Goal: Book appointment/travel/reservation

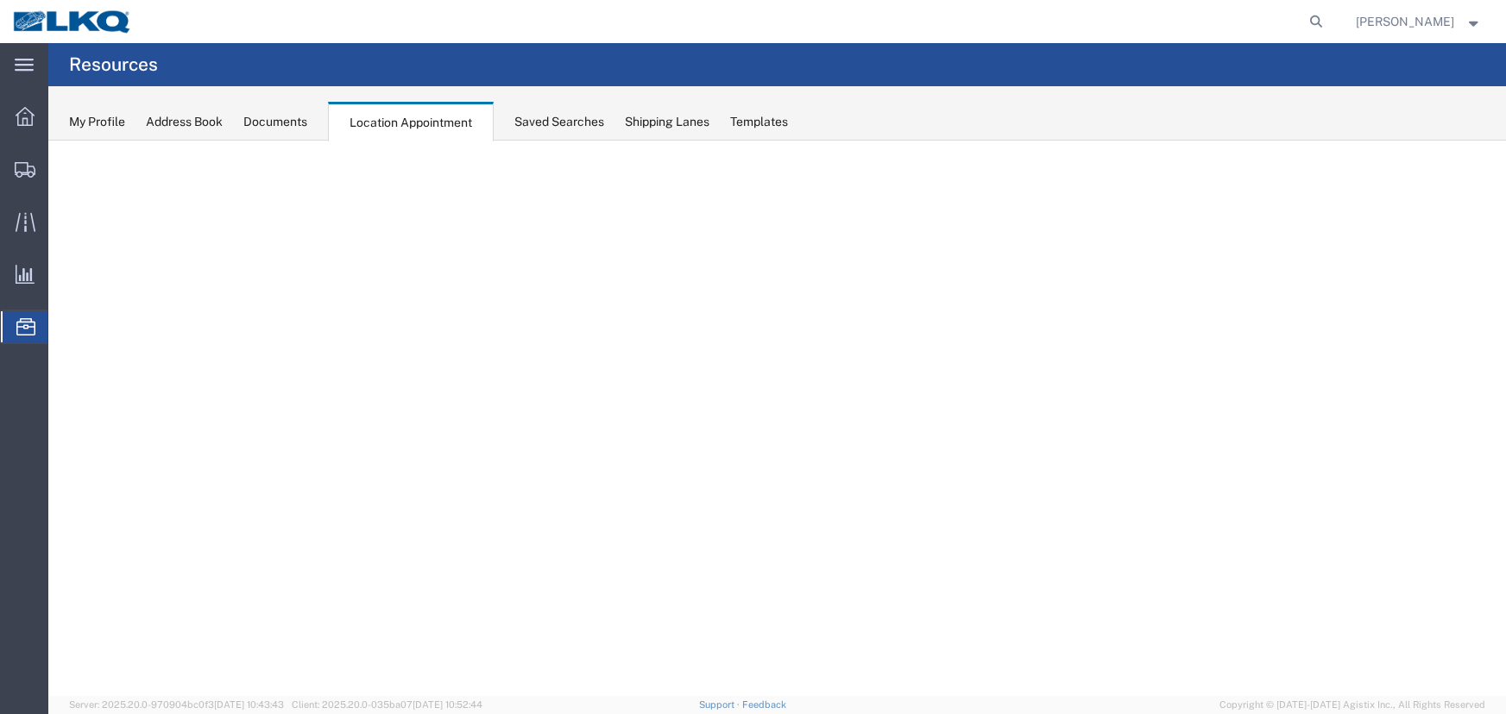
select select "27634"
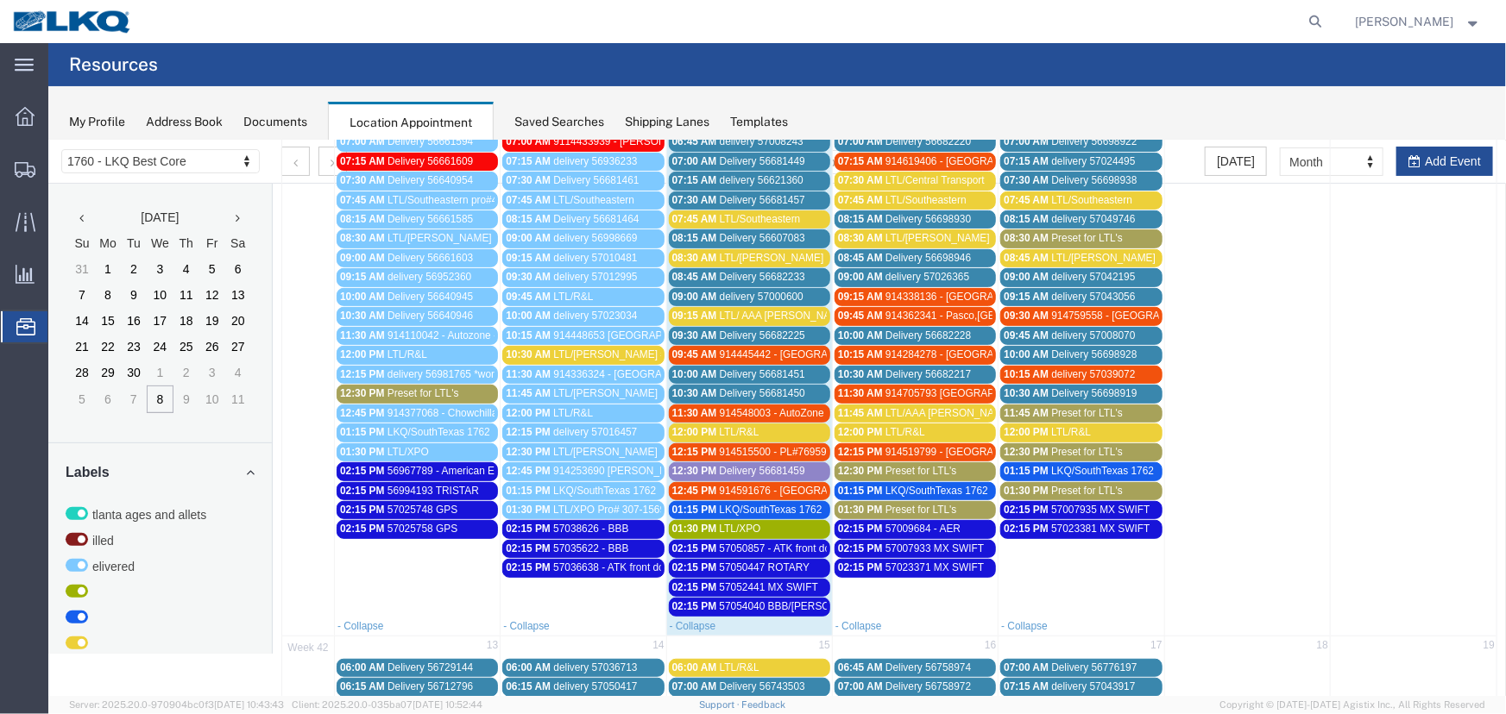
scroll to position [313, 0]
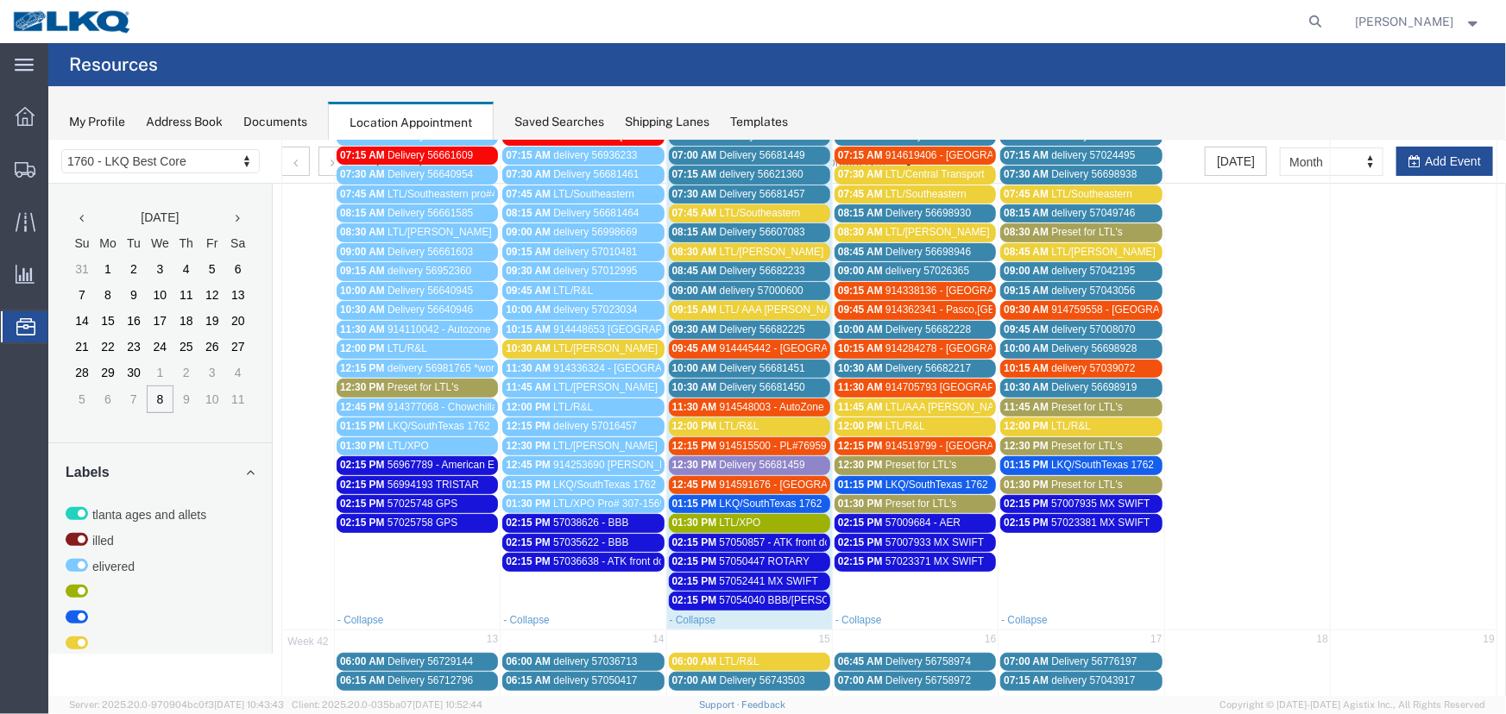
click at [906, 342] on span "914284278 - [GEOGRAPHIC_DATA], [GEOGRAPHIC_DATA] - [PERSON_NAME]" at bounding box center [1071, 348] width 374 height 12
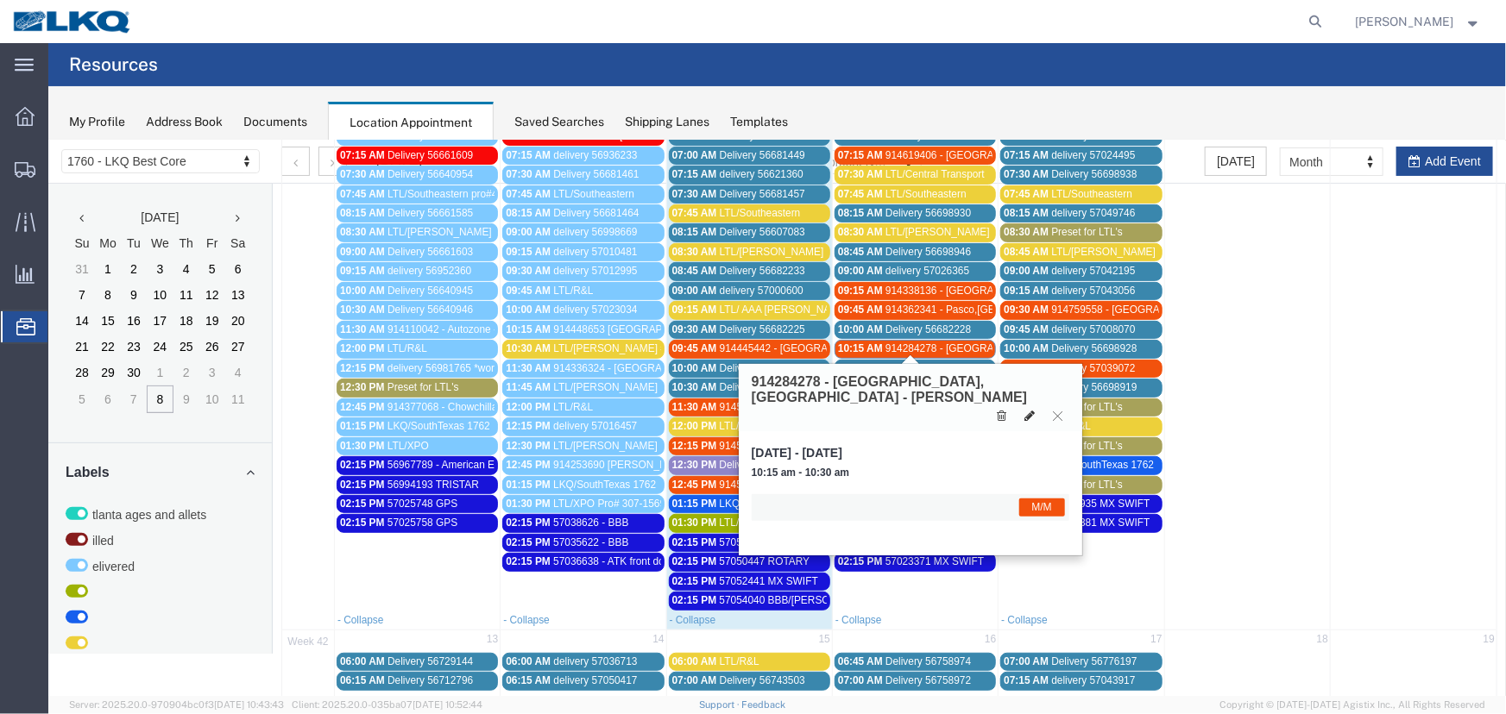
click at [1026, 409] on icon at bounding box center [1028, 415] width 10 height 12
select select "1"
select select "24"
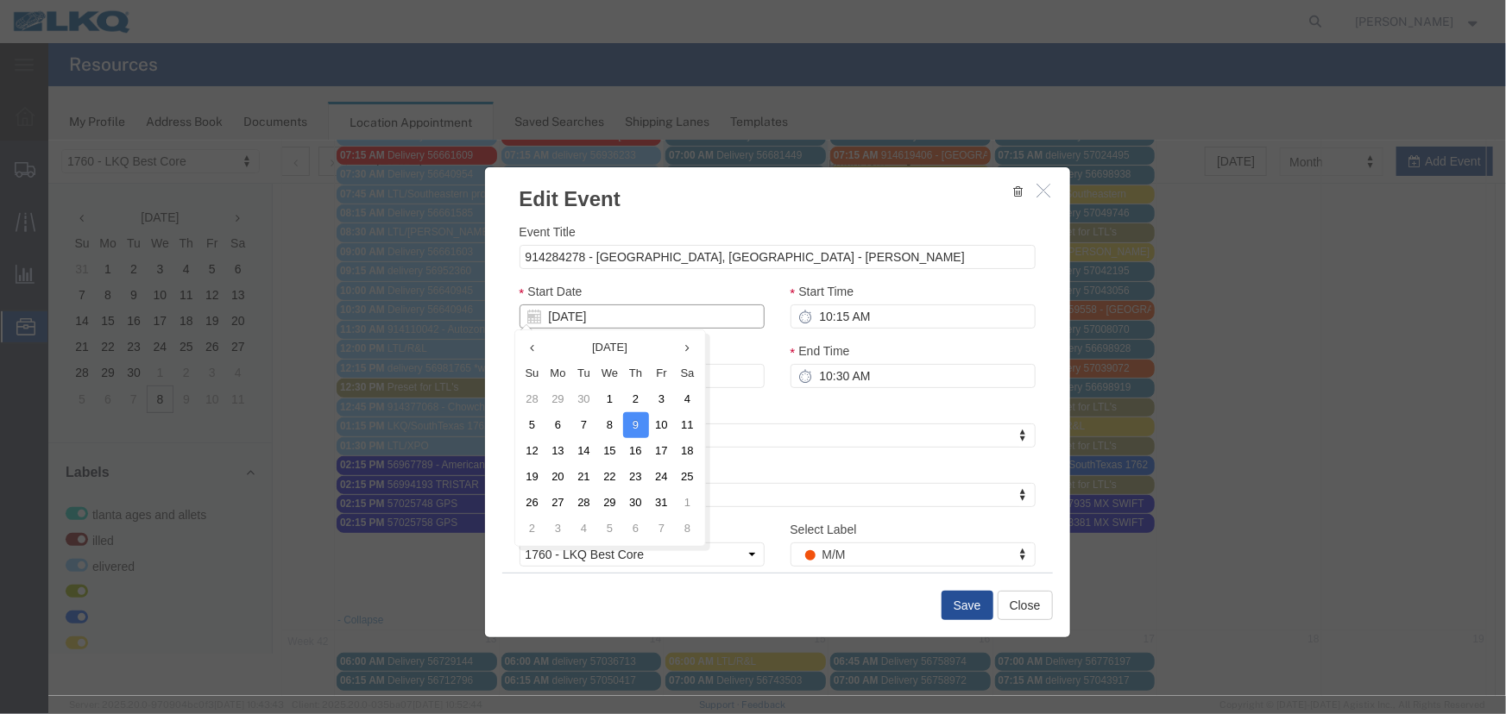
drag, startPoint x: 626, startPoint y: 311, endPoint x: 625, endPoint y: 323, distance: 12.2
click at [626, 311] on input "[DATE]" at bounding box center [641, 316] width 245 height 24
click at [578, 376] on th "Tu" at bounding box center [583, 373] width 26 height 26
click at [607, 421] on td "8" at bounding box center [609, 425] width 26 height 26
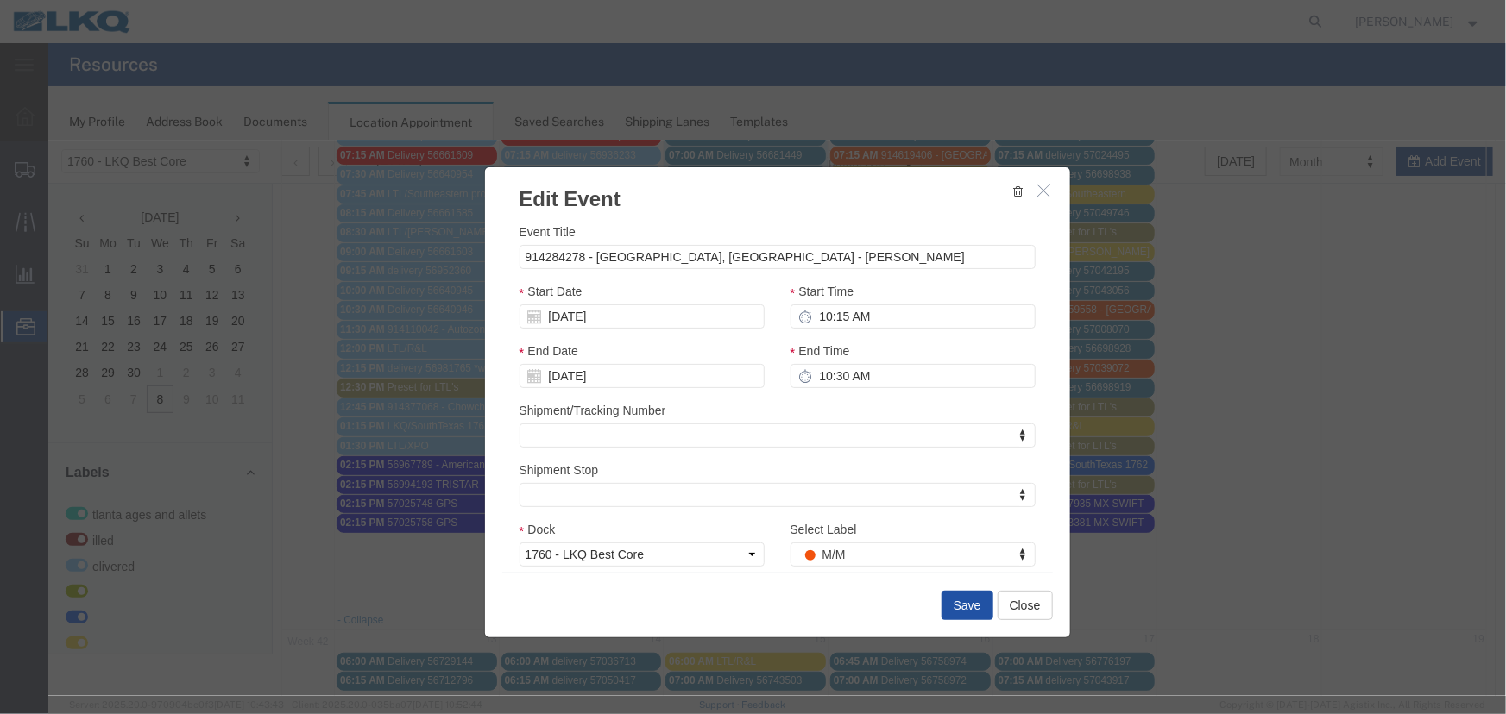
click at [954, 602] on button "Save" at bounding box center [966, 604] width 52 height 29
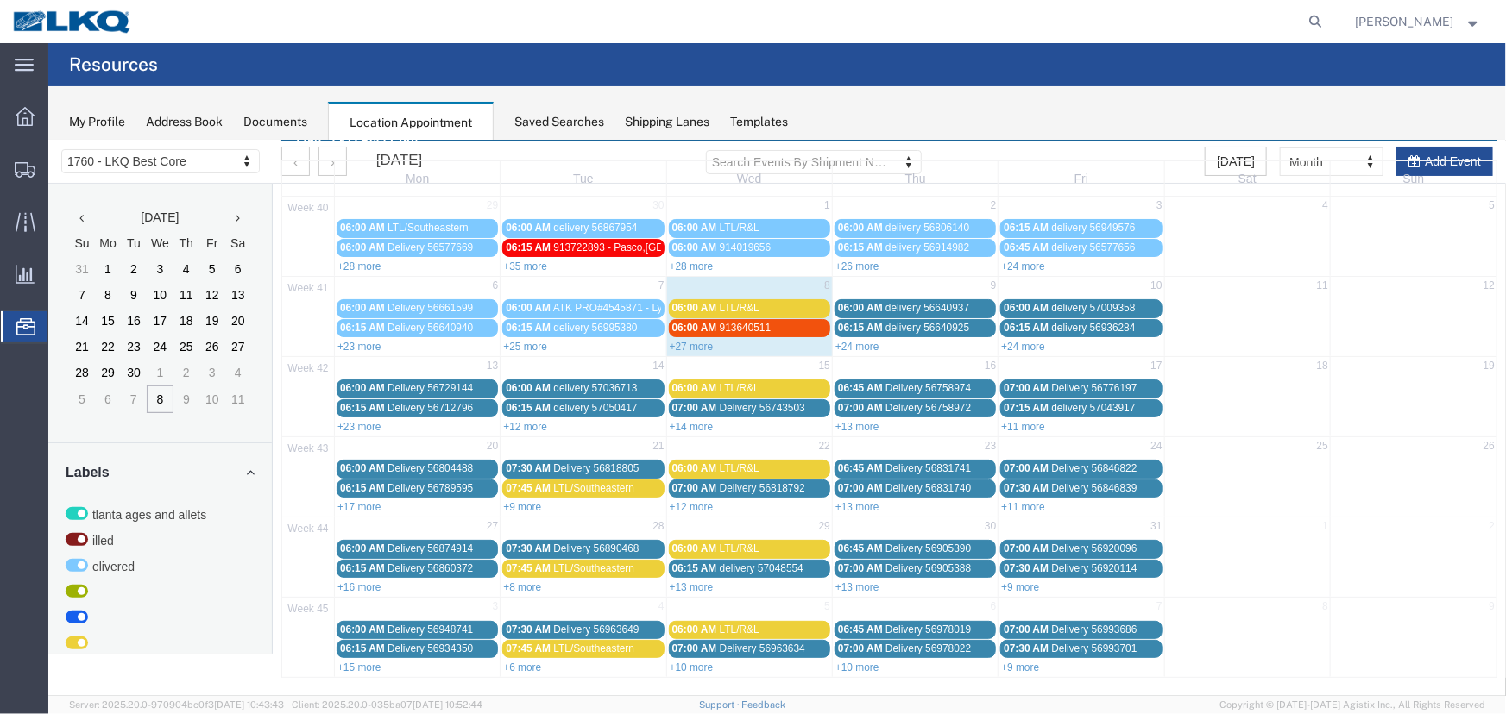
scroll to position [0, 0]
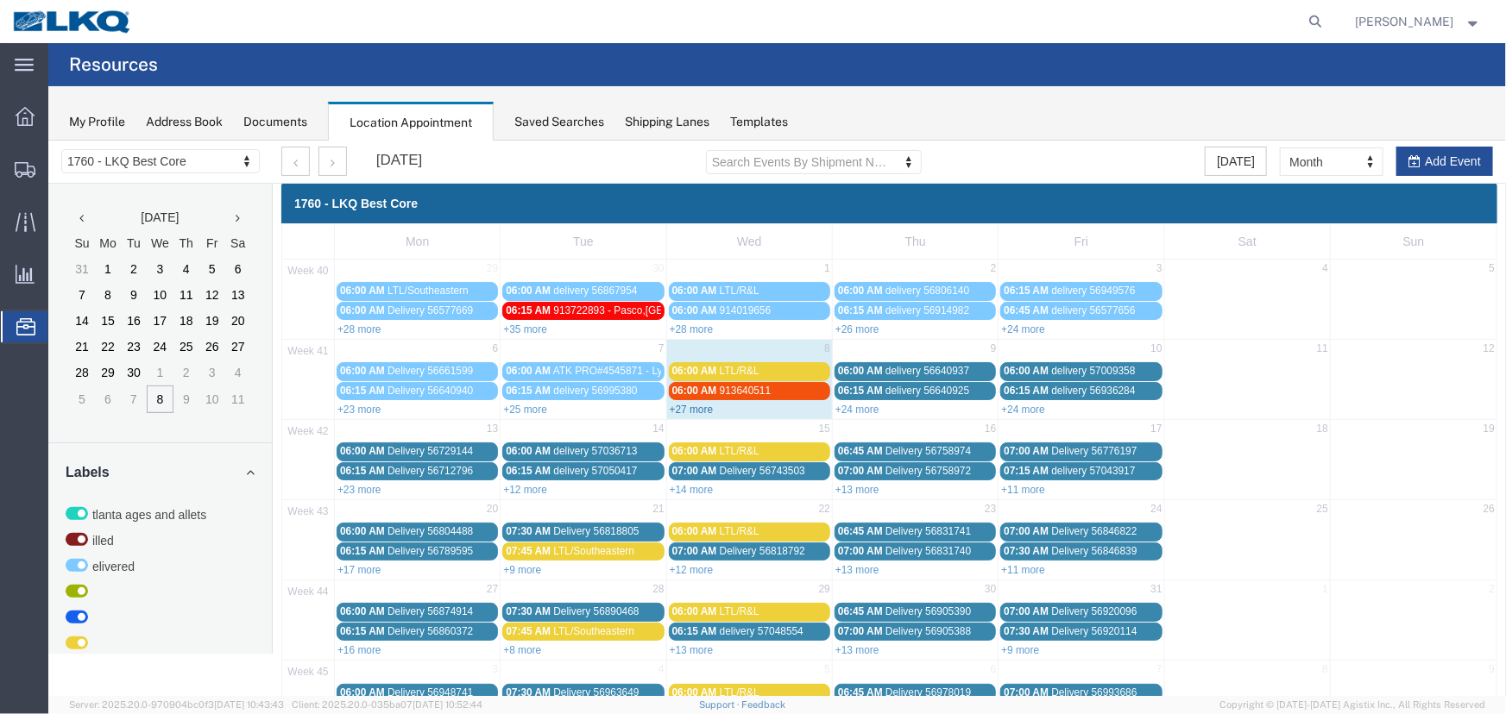
click at [699, 409] on link "+27 more" at bounding box center [691, 409] width 44 height 12
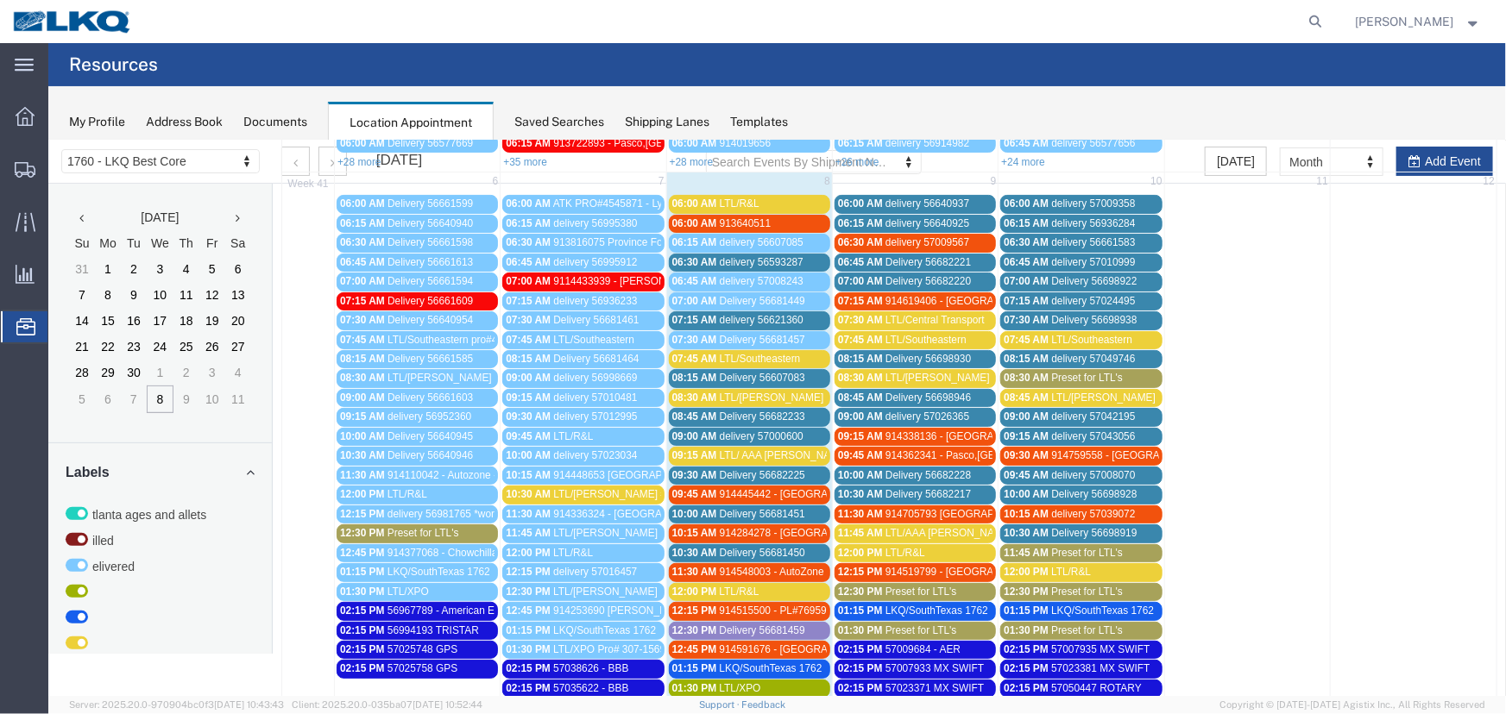
scroll to position [314, 0]
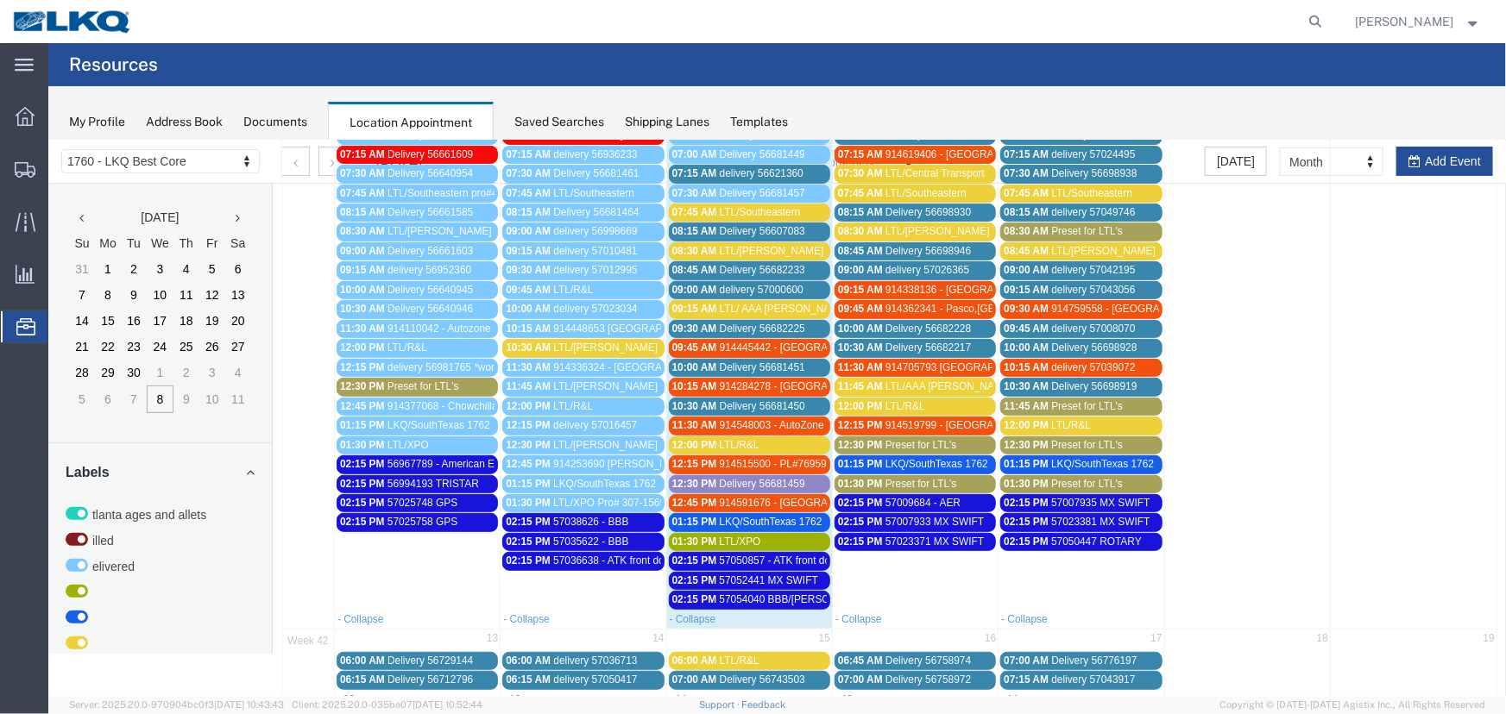
click at [569, 121] on div "Saved Searches" at bounding box center [559, 122] width 90 height 18
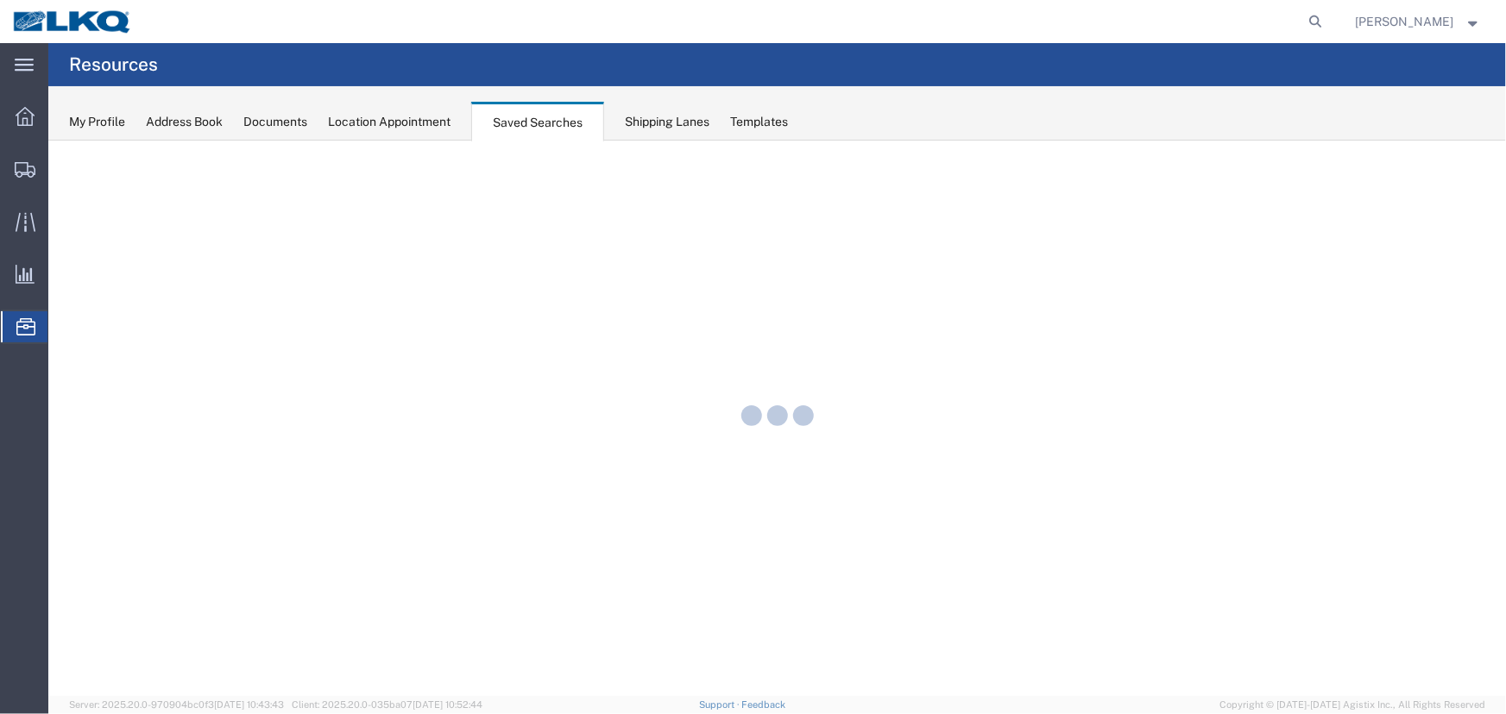
click at [402, 123] on div "Location Appointment" at bounding box center [389, 122] width 123 height 18
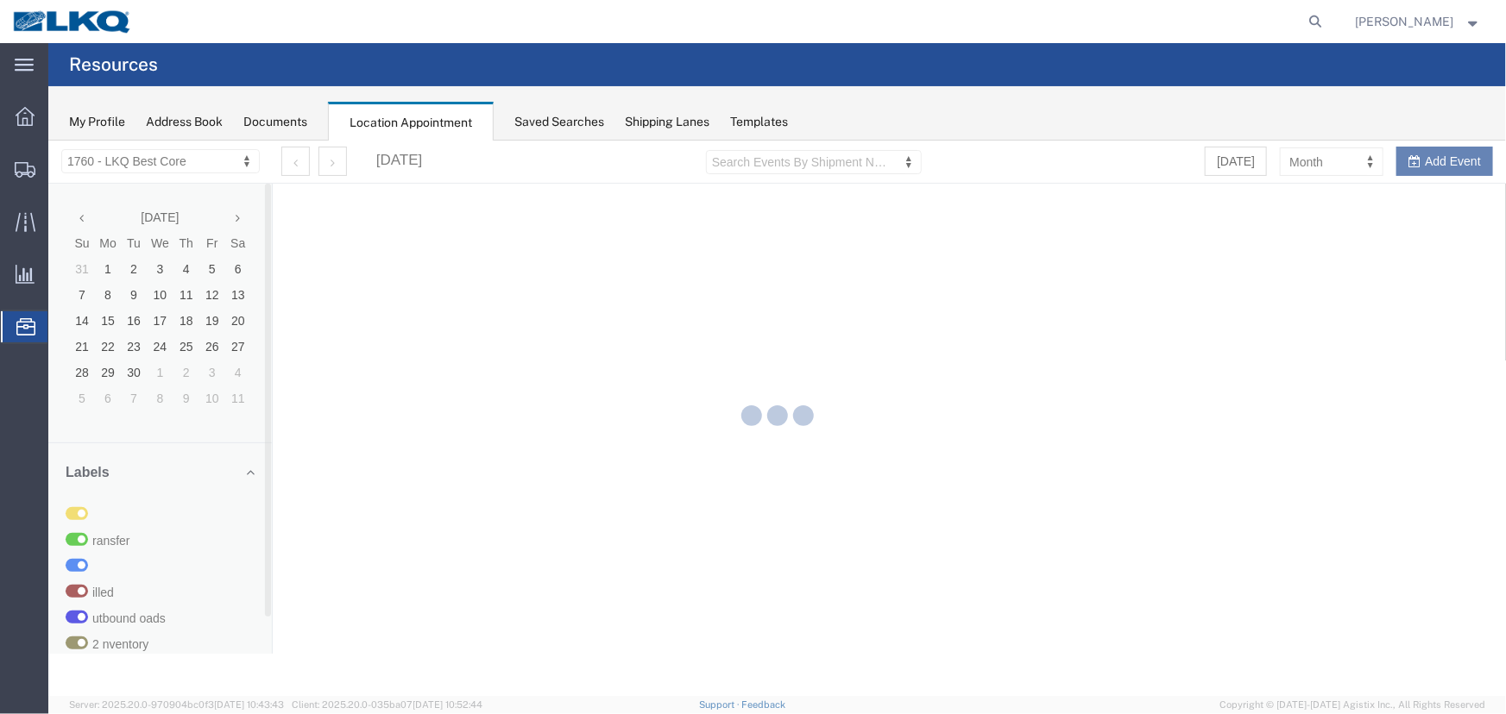
select select "27634"
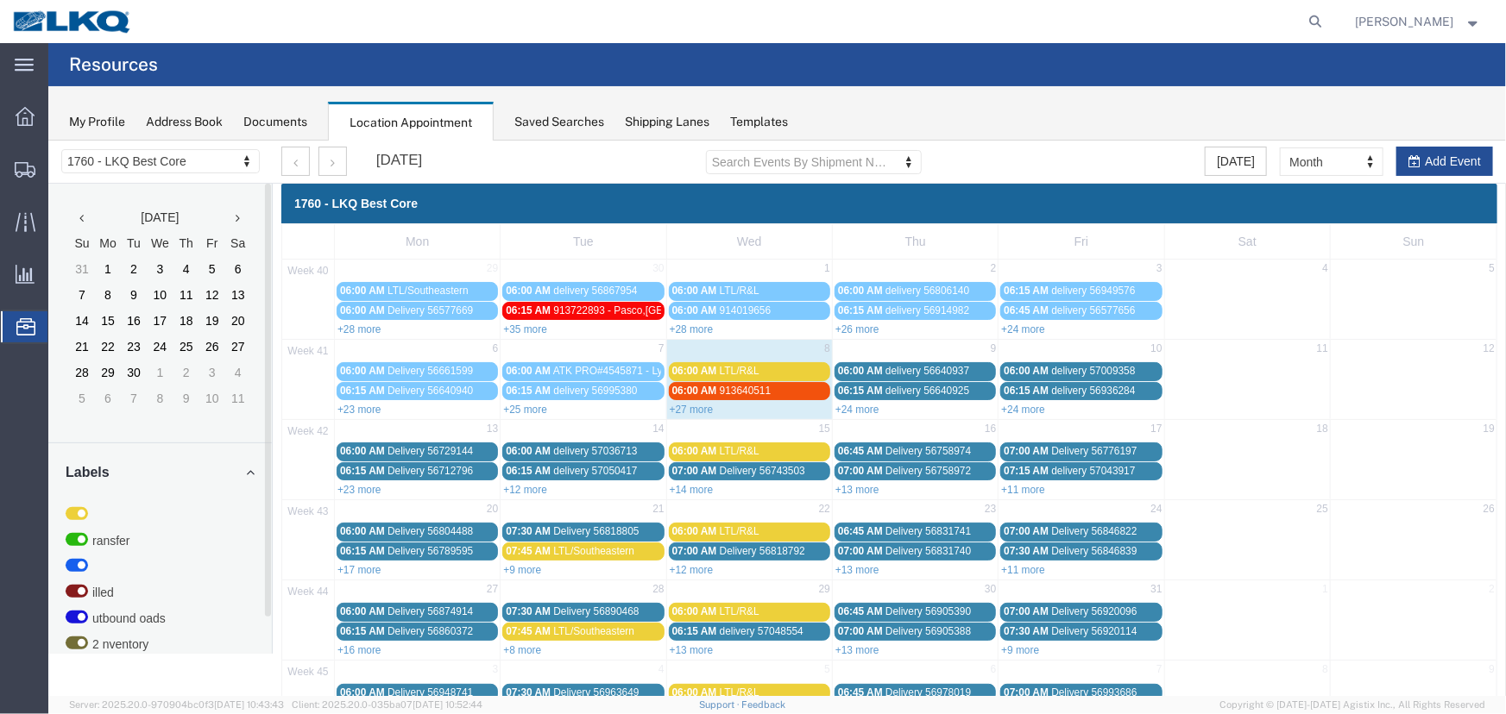
click at [694, 411] on link "+27 more" at bounding box center [691, 409] width 44 height 12
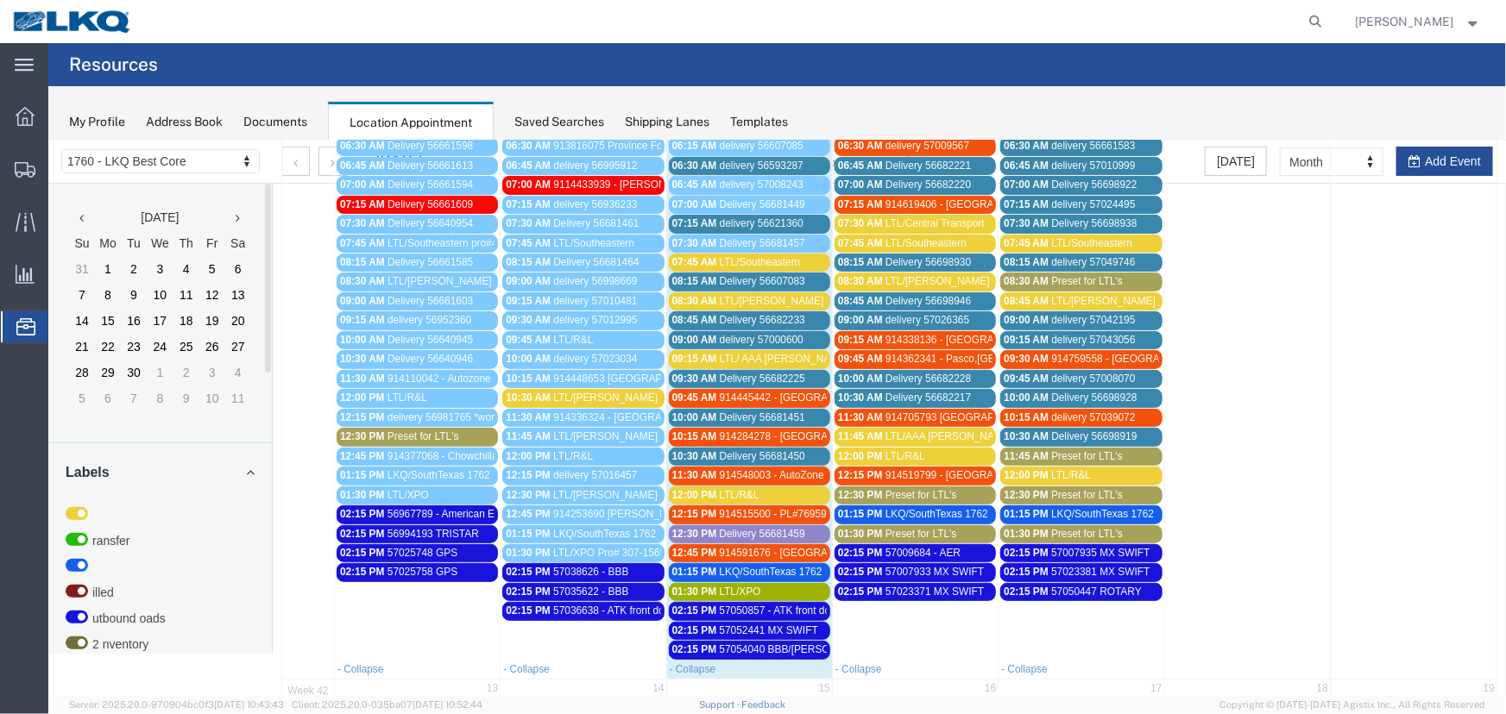
scroll to position [186, 0]
